Goal: Information Seeking & Learning: Learn about a topic

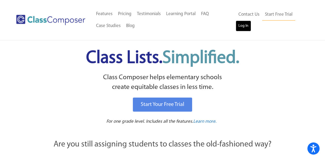
click at [244, 26] on link "Log In" at bounding box center [243, 26] width 15 height 11
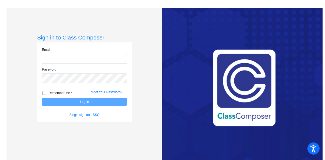
type input "[EMAIL_ADDRESS][DOMAIN_NAME]"
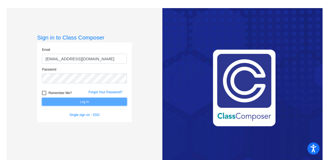
click at [79, 102] on button "Log In" at bounding box center [84, 102] width 85 height 8
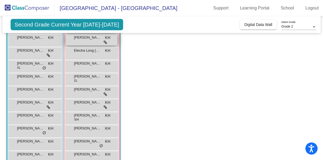
scroll to position [91, 0]
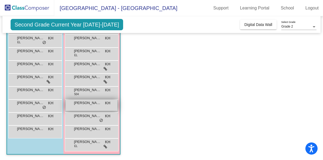
click at [94, 109] on div "Kerry Kathleen Sommerstad KH lock do_not_disturb_alt" at bounding box center [92, 105] width 52 height 11
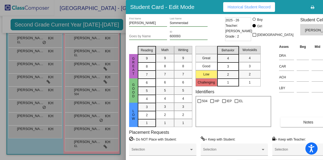
click at [325, 8] on icon "button" at bounding box center [329, 7] width 3 height 4
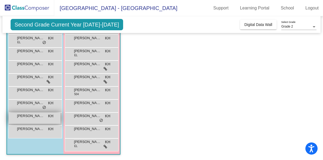
click at [45, 118] on div "Vincent Ortega KH lock do_not_disturb_alt" at bounding box center [35, 118] width 52 height 11
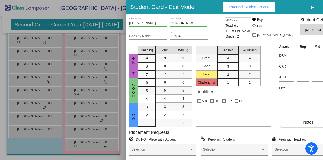
click at [325, 7] on icon "button" at bounding box center [329, 7] width 3 height 4
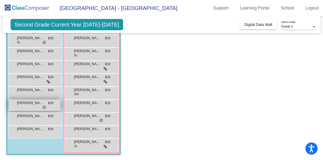
click at [36, 108] on div "Theodore Lazzar KH lock do_not_disturb_alt" at bounding box center [35, 105] width 52 height 11
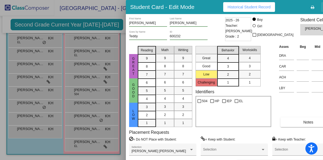
click at [325, 8] on icon "button" at bounding box center [329, 7] width 3 height 4
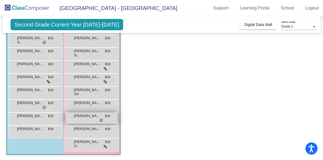
click at [89, 118] on span "Madeline LeClerc" at bounding box center [87, 115] width 27 height 5
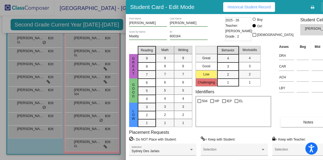
click at [325, 8] on icon "button" at bounding box center [329, 7] width 3 height 4
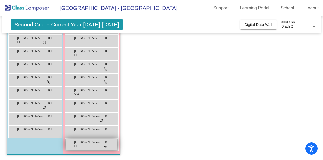
click at [84, 143] on span "Veronica Petrunia" at bounding box center [87, 141] width 27 height 5
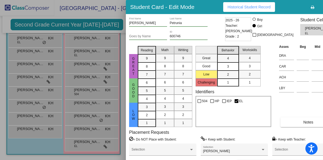
click at [325, 6] on icon "button" at bounding box center [329, 7] width 3 height 4
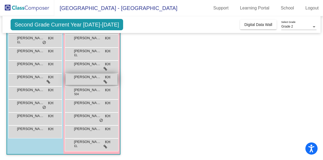
scroll to position [0, 0]
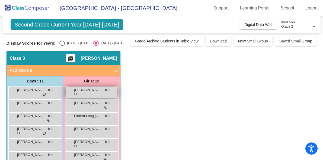
click at [83, 91] on span "Aleksandra Melik-Karamiants" at bounding box center [87, 89] width 27 height 5
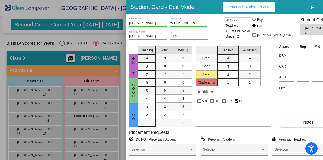
click at [325, 7] on icon "button" at bounding box center [329, 7] width 3 height 4
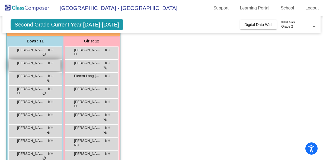
scroll to position [43, 0]
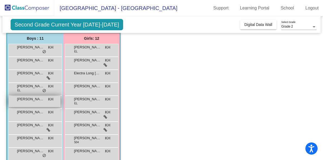
click at [42, 105] on div "Kailash Sriram KH lock do_not_disturb_alt" at bounding box center [35, 101] width 52 height 11
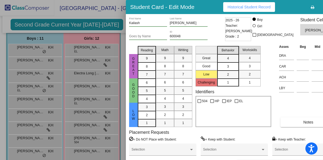
click at [325, 8] on icon "button" at bounding box center [329, 7] width 3 height 4
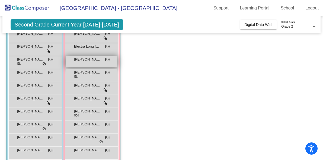
scroll to position [71, 0]
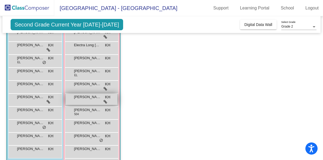
click at [85, 100] on div "Julianna Chen KH lock do_not_disturb_alt" at bounding box center [92, 99] width 52 height 11
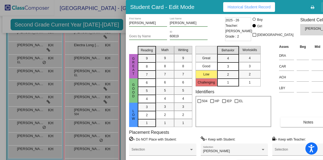
click at [325, 7] on icon "button" at bounding box center [329, 7] width 3 height 4
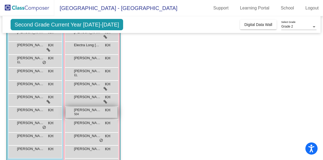
click at [93, 116] on div "Katherine McClane 504 KH lock do_not_disturb_alt" at bounding box center [92, 112] width 52 height 11
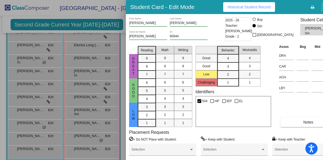
click at [325, 8] on icon "button" at bounding box center [329, 7] width 3 height 4
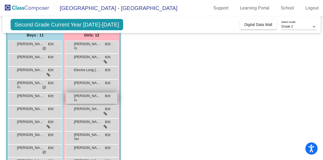
scroll to position [33, 0]
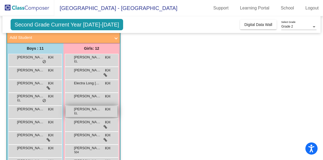
click at [84, 70] on span "Ashlyne Tan" at bounding box center [87, 70] width 27 height 5
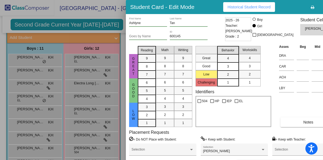
click at [325, 7] on icon "button" at bounding box center [329, 7] width 3 height 4
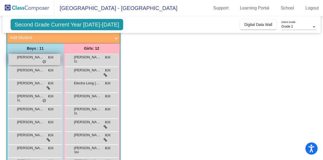
click at [37, 60] on div "Bardia Behnamfar KH lock do_not_disturb_alt" at bounding box center [35, 59] width 52 height 11
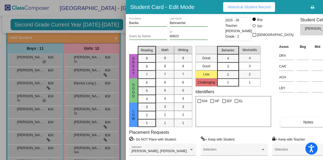
click at [321, 7] on button "button" at bounding box center [329, 7] width 17 height 10
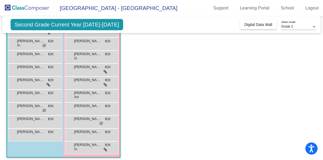
scroll to position [91, 0]
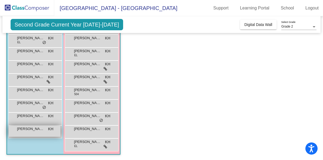
click at [32, 132] on span "Yigit Okuyucu" at bounding box center [30, 128] width 27 height 5
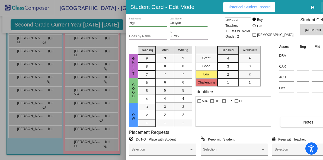
click at [321, 8] on button "button" at bounding box center [329, 7] width 17 height 10
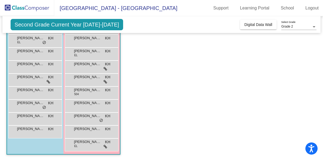
click at [42, 124] on div "Vincent Ortega KH lock do_not_disturb_alt" at bounding box center [35, 119] width 54 height 13
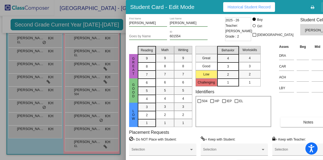
click at [325, 7] on icon "button" at bounding box center [329, 7] width 3 height 4
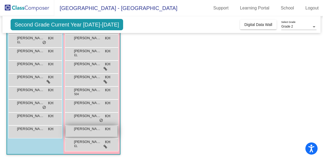
click at [89, 129] on span "Sonny Chirinos" at bounding box center [87, 128] width 27 height 5
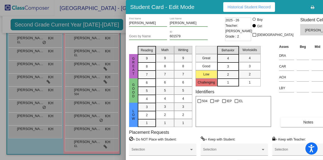
click at [325, 5] on span "button" at bounding box center [329, 7] width 3 height 4
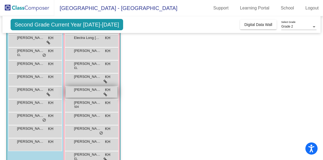
scroll to position [76, 0]
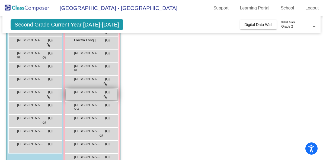
click at [92, 84] on div "Janelle Jackson KH lock do_not_disturb_alt" at bounding box center [92, 81] width 52 height 11
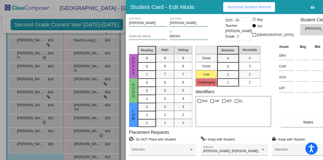
click at [321, 7] on button "button" at bounding box center [329, 7] width 17 height 10
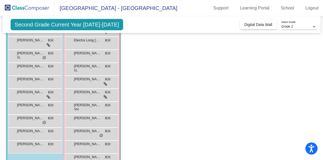
scroll to position [0, 0]
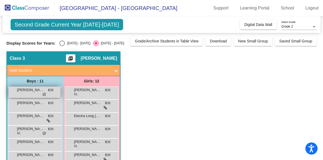
click at [37, 95] on div "Bardia Behnamfar KH lock do_not_disturb_alt" at bounding box center [35, 92] width 52 height 11
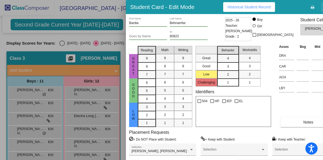
click at [325, 5] on icon "button" at bounding box center [329, 7] width 3 height 4
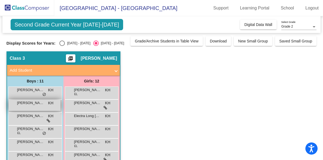
click at [37, 103] on span "Blaise Thomas Nyland" at bounding box center [30, 102] width 27 height 5
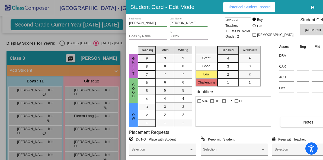
click at [321, 6] on button "button" at bounding box center [329, 7] width 17 height 10
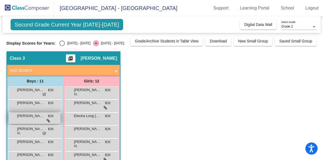
click at [39, 121] on div "Caiden Zhang KH lock do_not_disturb_alt" at bounding box center [35, 118] width 52 height 11
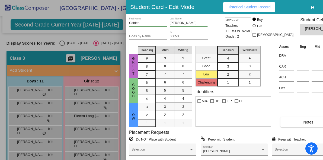
click at [321, 9] on button "button" at bounding box center [329, 7] width 17 height 10
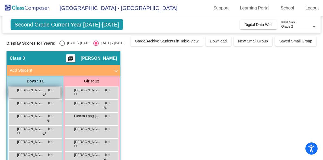
click at [45, 96] on span "do_not_disturb_alt" at bounding box center [44, 95] width 4 height 4
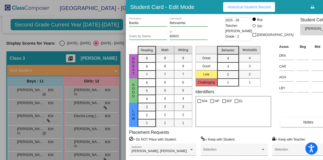
click at [325, 7] on icon "button" at bounding box center [329, 7] width 3 height 4
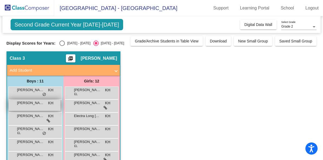
click at [45, 106] on div "Blaise Thomas Nyland KH lock do_not_disturb_alt" at bounding box center [35, 105] width 52 height 11
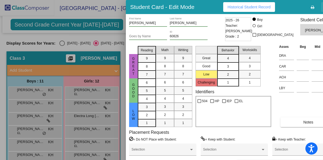
click at [325, 7] on icon "button" at bounding box center [329, 7] width 3 height 4
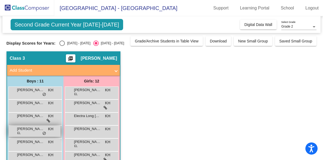
click at [40, 132] on div "Elliot Simondi EL KH lock do_not_disturb_alt" at bounding box center [35, 131] width 52 height 11
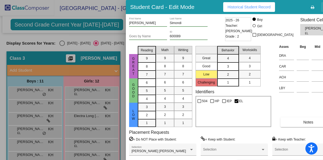
click at [321, 8] on button "button" at bounding box center [329, 7] width 17 height 10
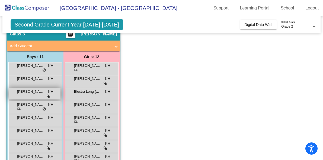
scroll to position [36, 0]
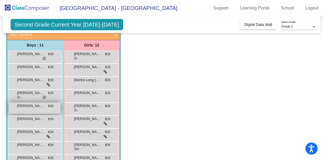
click at [47, 108] on div "Kailash Sriram KH lock do_not_disturb_alt" at bounding box center [35, 108] width 52 height 11
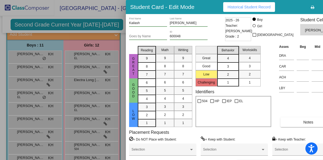
click at [325, 7] on icon "button" at bounding box center [329, 7] width 3 height 4
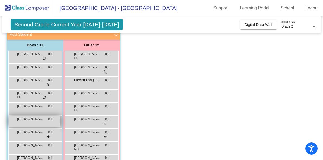
click at [44, 125] on div "Murad Malikzade KH lock do_not_disturb_alt" at bounding box center [35, 121] width 52 height 11
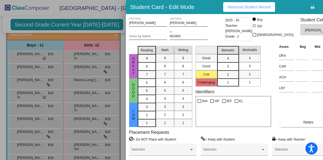
click at [325, 7] on icon "button" at bounding box center [329, 7] width 3 height 4
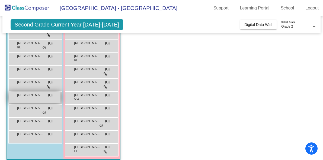
scroll to position [88, 0]
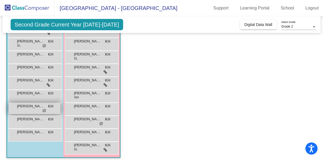
click at [43, 110] on span "do_not_disturb_alt" at bounding box center [44, 111] width 4 height 4
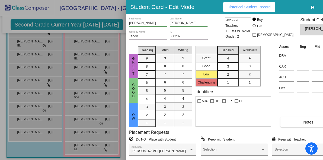
click at [325, 7] on icon "button" at bounding box center [329, 7] width 3 height 4
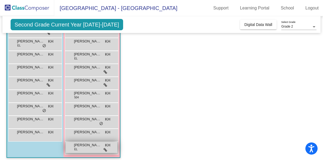
click at [95, 150] on div "Veronica Petrunia EL KH lock do_not_disturb_alt" at bounding box center [92, 147] width 52 height 11
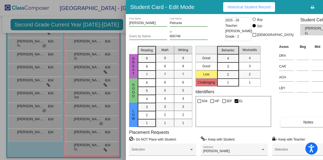
click at [325, 8] on icon "button" at bounding box center [329, 7] width 3 height 4
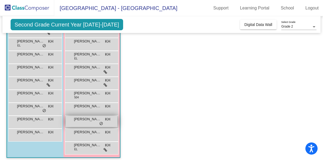
click at [93, 124] on div "Madeline LeClerc KH lock do_not_disturb_alt" at bounding box center [92, 121] width 52 height 11
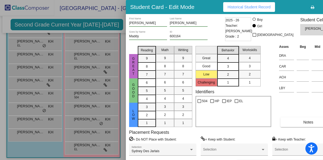
click at [325, 8] on icon "button" at bounding box center [329, 7] width 3 height 4
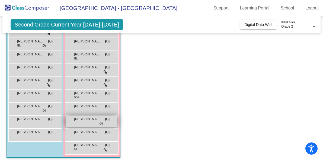
click at [91, 121] on span "Madeline LeClerc" at bounding box center [87, 119] width 27 height 5
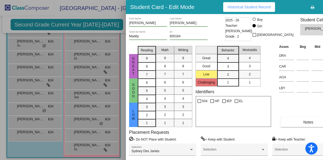
click at [321, 5] on button "button" at bounding box center [329, 7] width 17 height 10
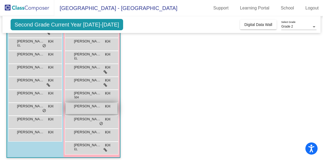
click at [91, 108] on span "Kerry Kathleen Sommerstad" at bounding box center [87, 106] width 27 height 5
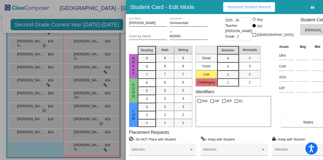
click at [325, 7] on icon "button" at bounding box center [329, 7] width 3 height 4
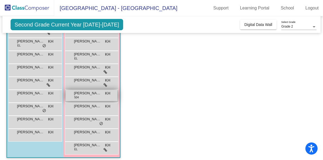
click at [103, 98] on div "Katherine McClane 504 KH lock do_not_disturb_alt" at bounding box center [92, 95] width 52 height 11
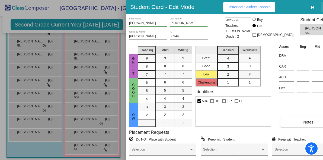
click at [325, 6] on icon "button" at bounding box center [329, 7] width 3 height 4
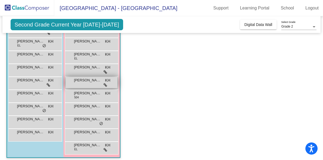
click at [87, 85] on div "Julianna Chen KH lock do_not_disturb_alt" at bounding box center [92, 82] width 52 height 11
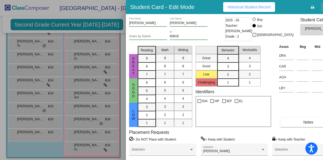
click at [325, 6] on icon "button" at bounding box center [329, 7] width 3 height 4
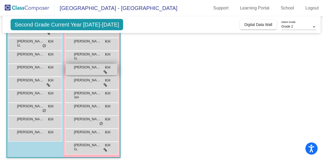
click at [90, 70] on div "Janelle Jackson KH lock do_not_disturb_alt" at bounding box center [92, 69] width 52 height 11
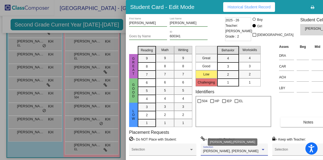
click at [261, 150] on div at bounding box center [262, 149] width 3 height 1
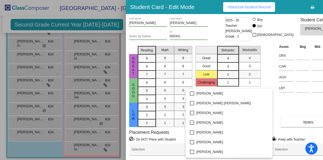
scroll to position [215, 0]
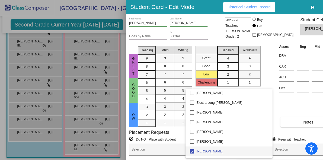
click at [280, 105] on div at bounding box center [161, 80] width 323 height 160
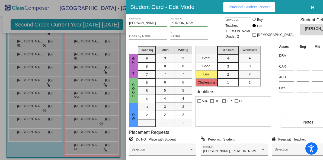
click at [325, 8] on icon "button" at bounding box center [329, 7] width 3 height 4
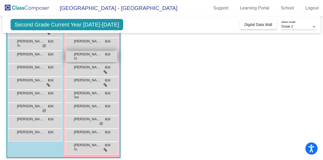
click at [91, 59] on div "Grace Sun EL KH lock do_not_disturb_alt" at bounding box center [92, 56] width 52 height 11
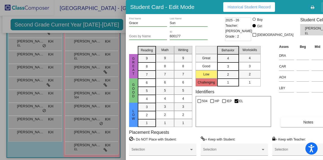
click at [325, 7] on icon "button" at bounding box center [329, 7] width 3 height 4
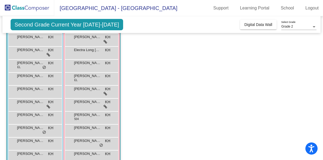
scroll to position [66, 0]
click at [92, 67] on div "Elle Tran KH lock do_not_disturb_alt" at bounding box center [92, 65] width 52 height 11
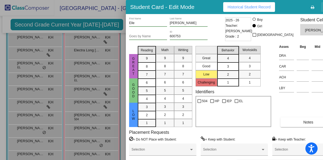
click at [325, 8] on icon "button" at bounding box center [329, 7] width 3 height 4
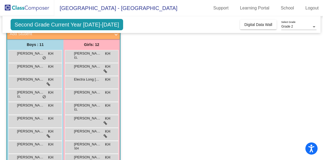
scroll to position [31, 0]
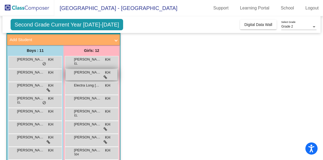
click at [96, 76] on div "Ashlyne Tan KH lock do_not_disturb_alt" at bounding box center [92, 74] width 52 height 11
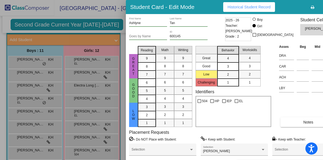
click at [325, 6] on icon "button" at bounding box center [329, 7] width 3 height 4
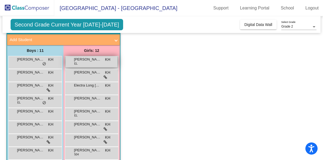
click at [94, 64] on div "Aleksandra Melik-Karamiants EL KH lock do_not_disturb_alt" at bounding box center [92, 61] width 52 height 11
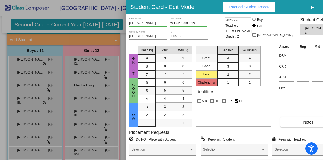
click at [325, 7] on icon "button" at bounding box center [329, 7] width 3 height 4
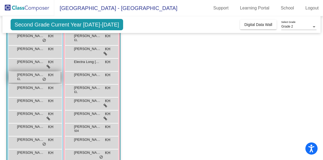
scroll to position [0, 0]
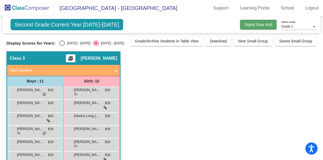
click at [254, 25] on span "Digital Data Wall" at bounding box center [258, 24] width 28 height 4
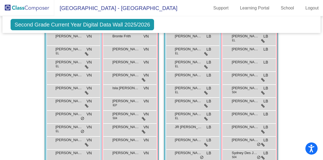
scroll to position [147, 0]
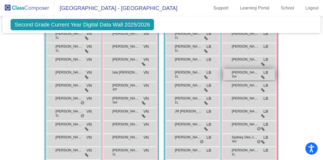
click at [251, 77] on div "Emily Heins 504 LB lock do_not_disturb_alt" at bounding box center [249, 74] width 52 height 11
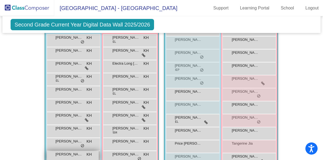
scroll to position [367, 0]
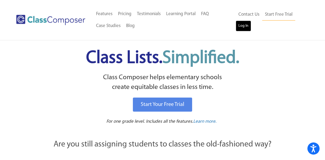
click at [243, 25] on link "Log In" at bounding box center [243, 26] width 15 height 11
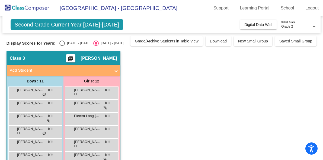
click at [85, 26] on span "Second Grade Current Year 2025-2026" at bounding box center [67, 24] width 112 height 11
click at [33, 90] on span "Bardia Behnamfar" at bounding box center [30, 89] width 27 height 5
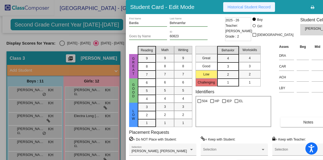
click at [235, 7] on span "Historical Student Record" at bounding box center [248, 7] width 43 height 4
click at [325, 7] on icon "button" at bounding box center [329, 7] width 3 height 4
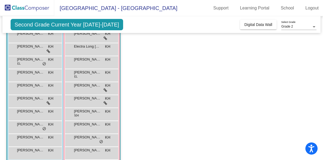
scroll to position [69, 0]
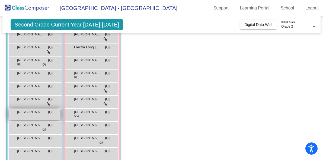
click at [42, 115] on span "Sevak Sagoo" at bounding box center [30, 112] width 27 height 5
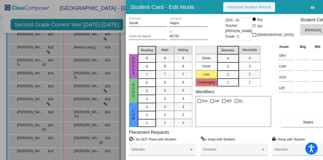
click at [229, 7] on span "Historical Student Record" at bounding box center [248, 7] width 43 height 4
click at [325, 7] on icon "button" at bounding box center [329, 7] width 3 height 4
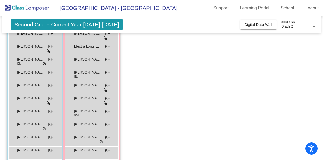
scroll to position [91, 0]
